Goal: Transaction & Acquisition: Purchase product/service

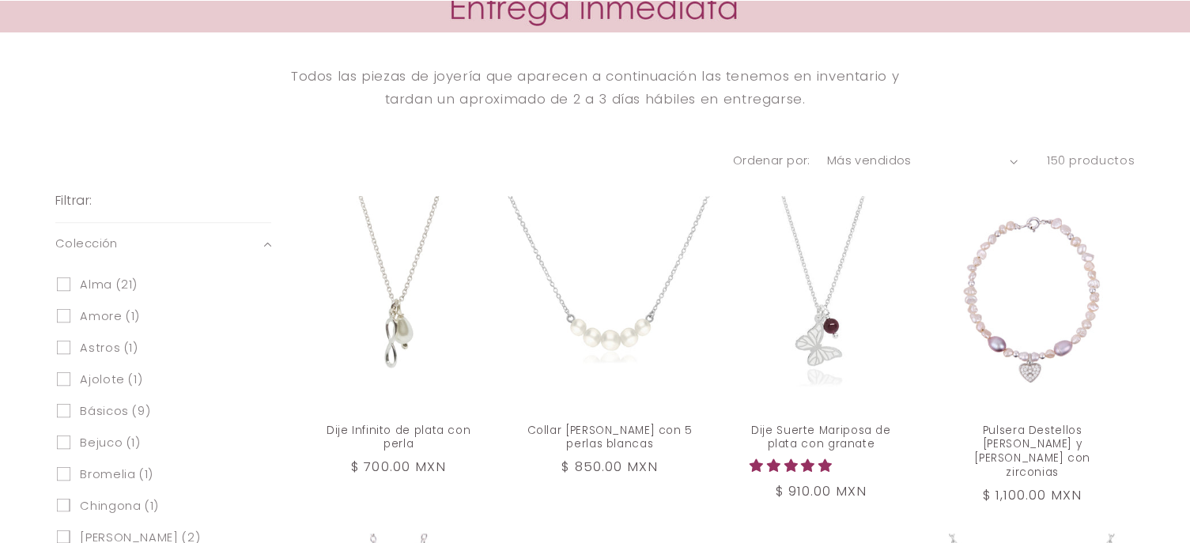
scroll to position [632, 0]
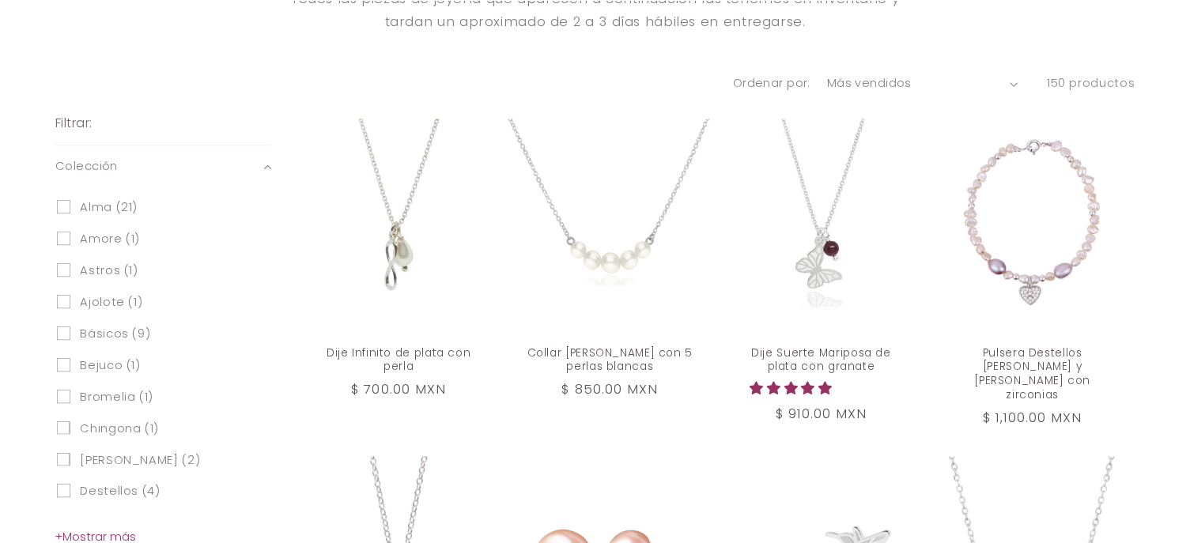
click at [104, 531] on span "+ Mostrar más" at bounding box center [95, 537] width 81 height 16
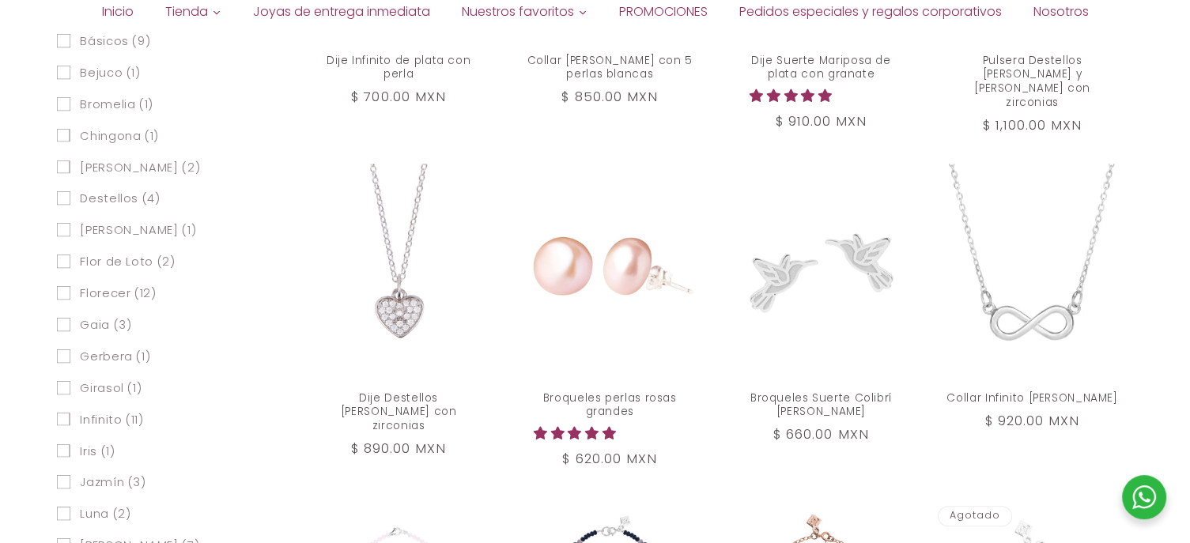
scroll to position [972, 0]
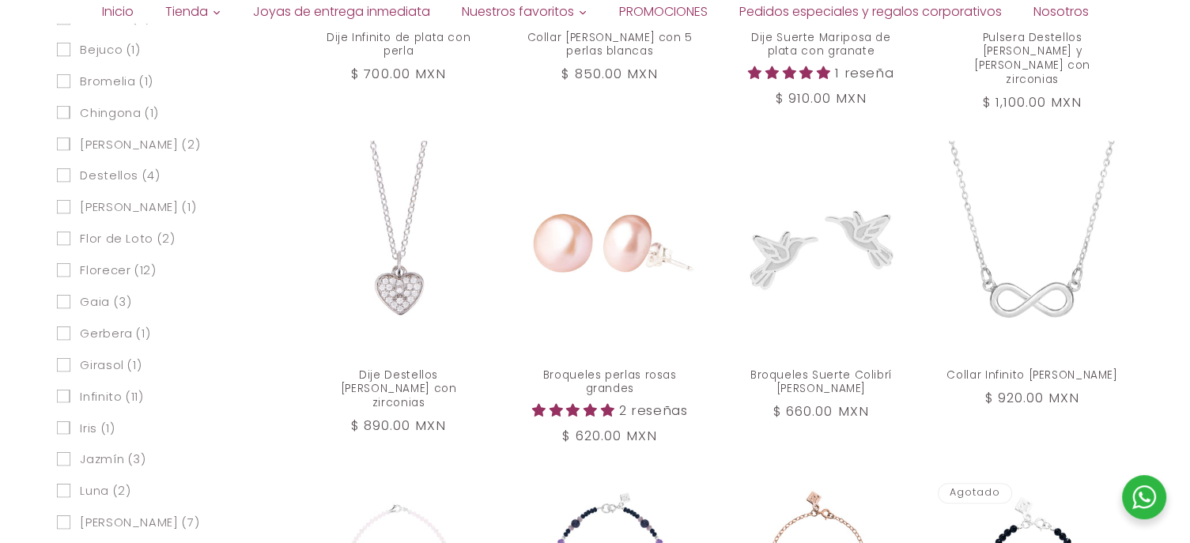
click at [61, 271] on input "Florecer (12) Florecer (12 productos)" at bounding box center [63, 269] width 13 height 13
checkbox input "true"
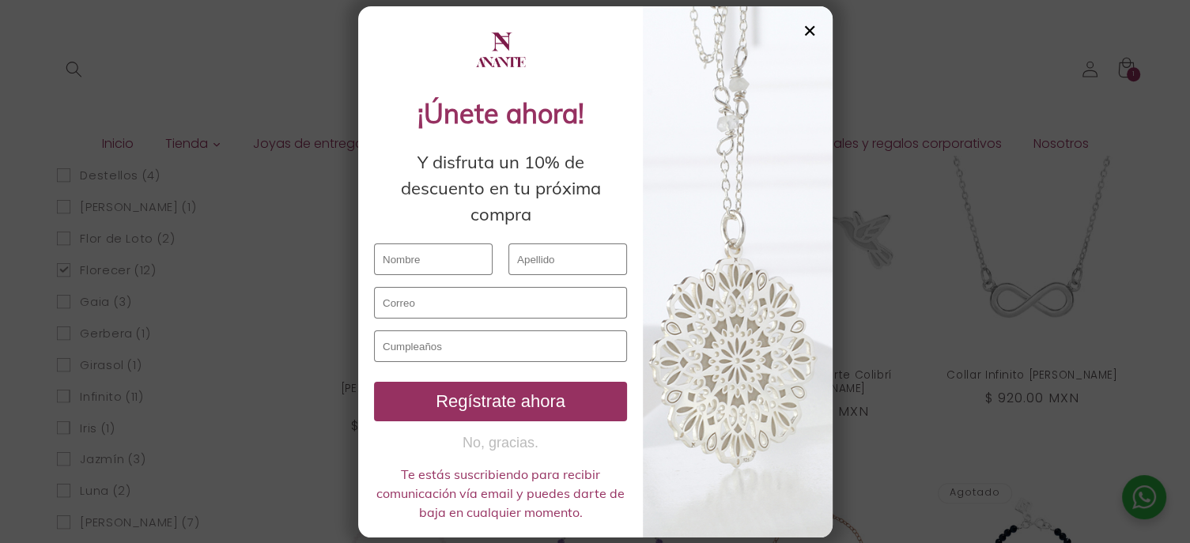
scroll to position [968, 0]
click at [806, 36] on div "✕" at bounding box center [809, 30] width 14 height 17
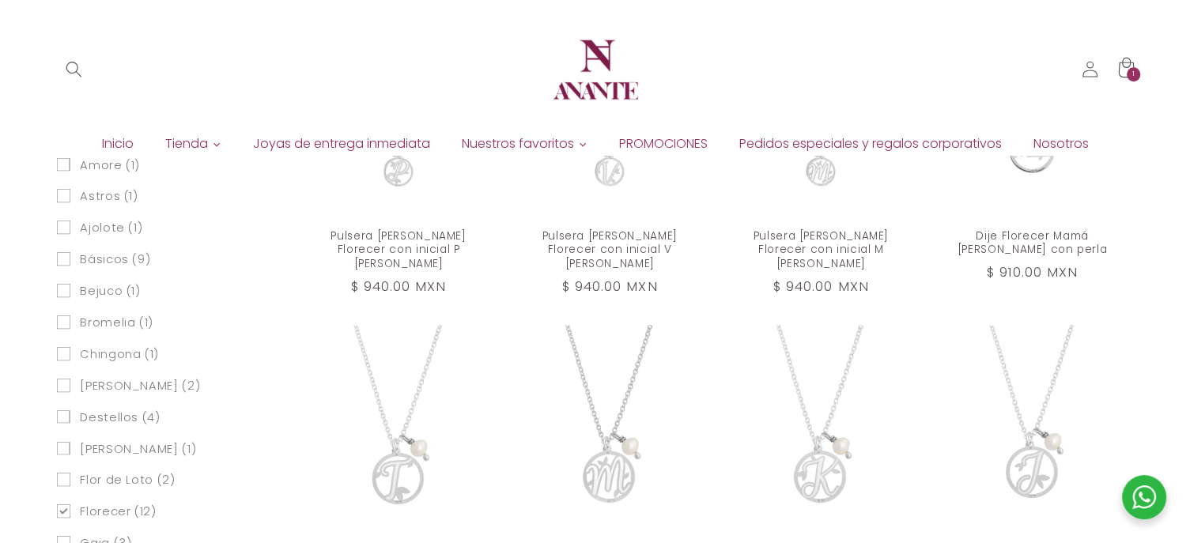
scroll to position [694, 0]
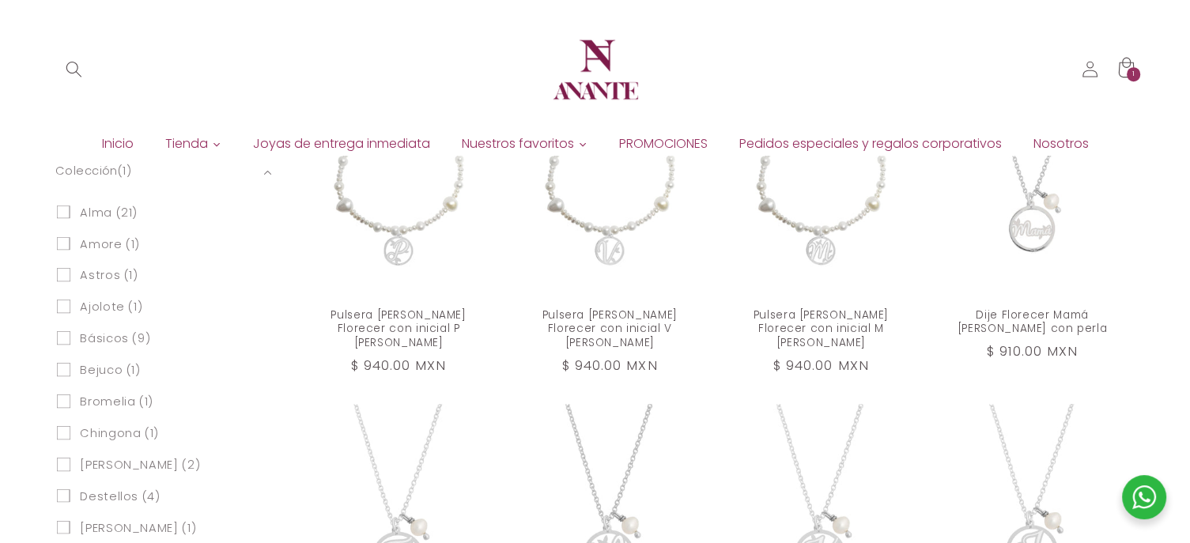
click at [63, 206] on input "Alma (21) Alma (21 productos)" at bounding box center [63, 211] width 13 height 13
checkbox input "true"
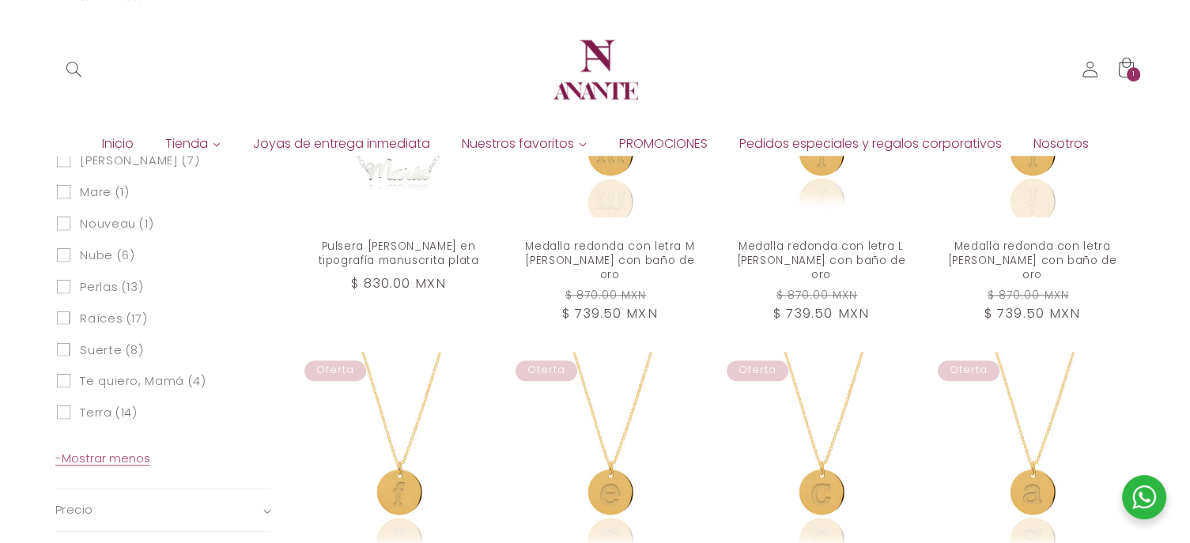
scroll to position [1406, 0]
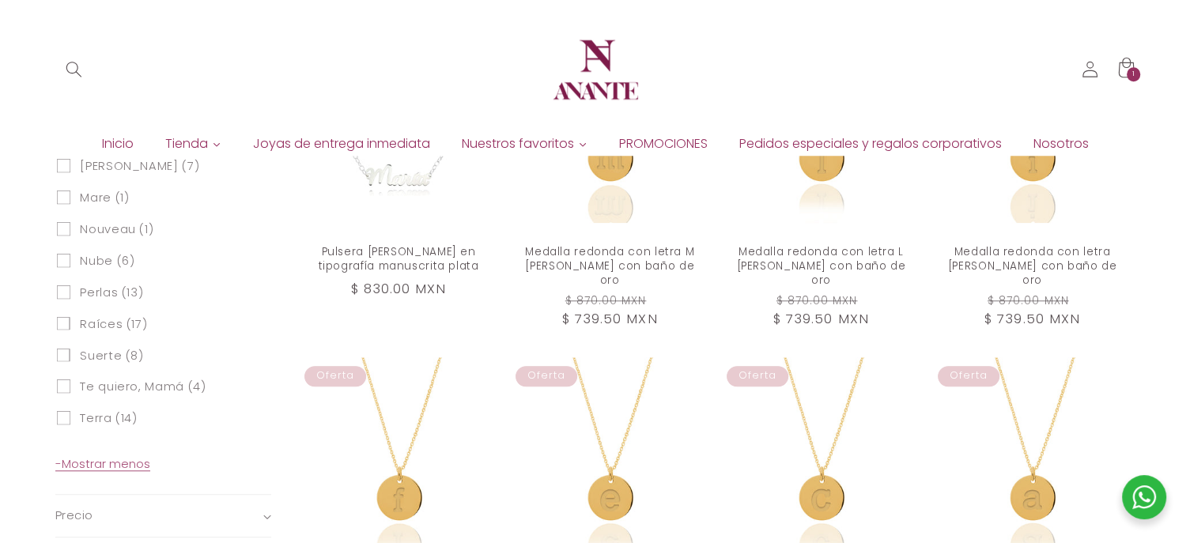
click at [64, 324] on input "Raíces (17) Raíces (17 productos)" at bounding box center [63, 322] width 13 height 13
checkbox input "true"
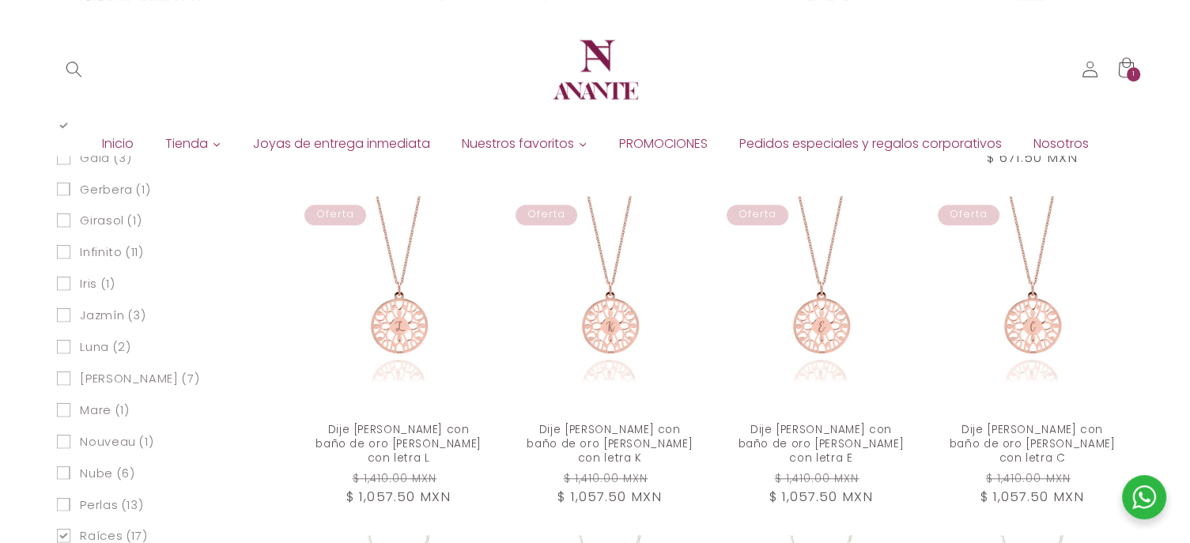
scroll to position [1203, 0]
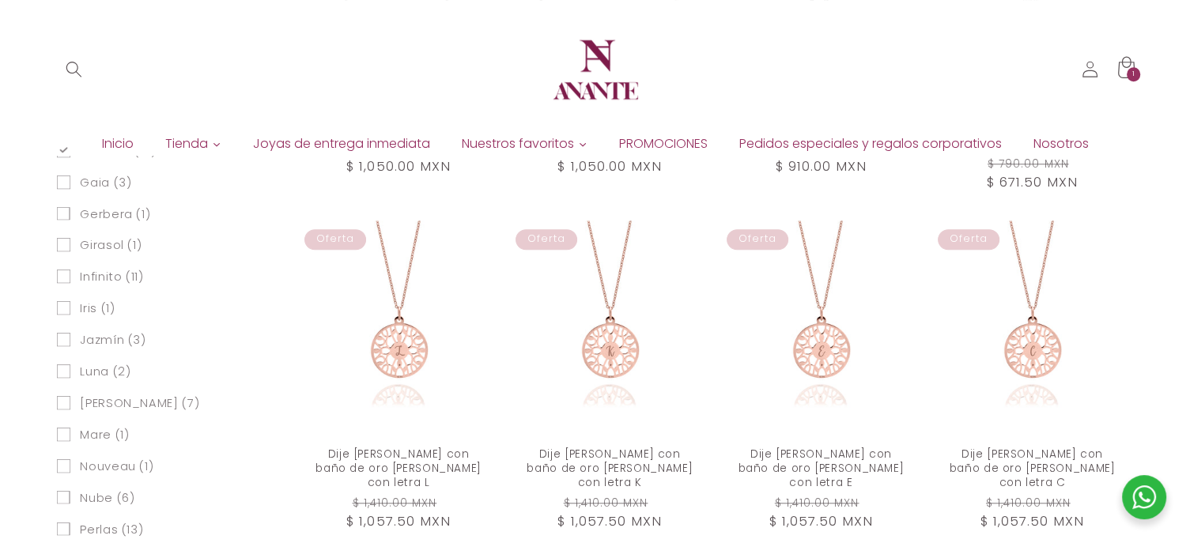
click at [1129, 67] on div "1 1 artículo" at bounding box center [1134, 74] width 14 height 14
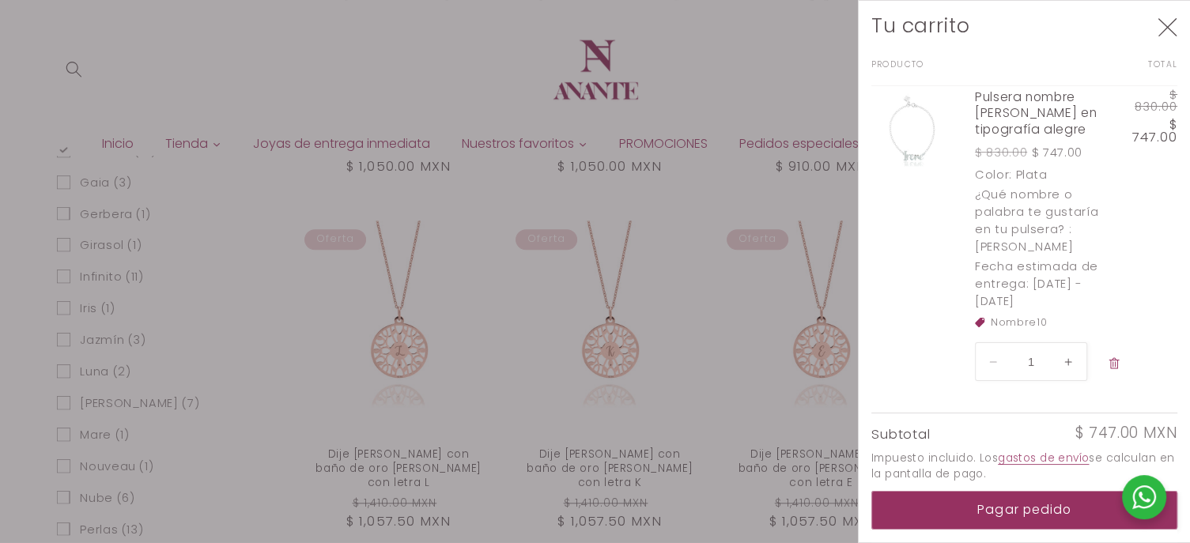
scroll to position [80, 0]
click at [1129, 359] on button "Eliminar Pulsera nombre de plata en tipografía alegre - Plata" at bounding box center [1114, 362] width 29 height 34
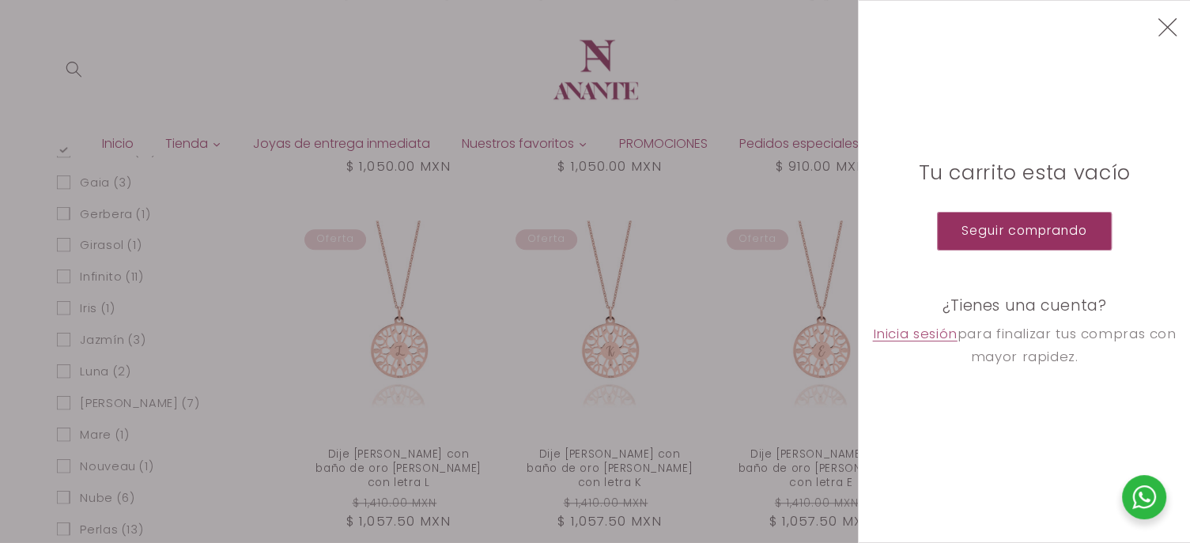
click at [1177, 22] on icon "Cerrar" at bounding box center [1167, 27] width 20 height 20
